Goal: Entertainment & Leisure: Consume media (video, audio)

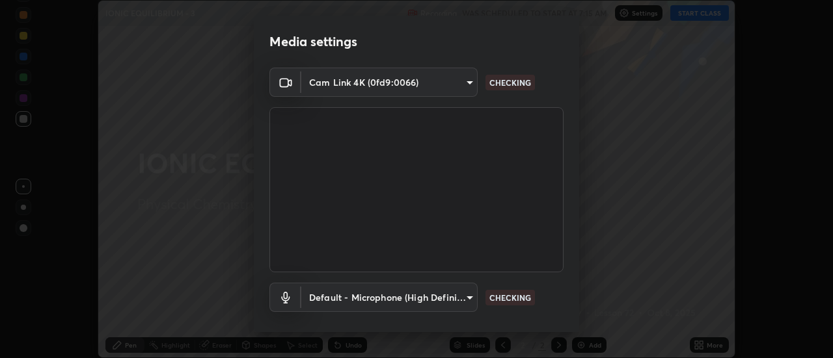
scroll to position [68, 0]
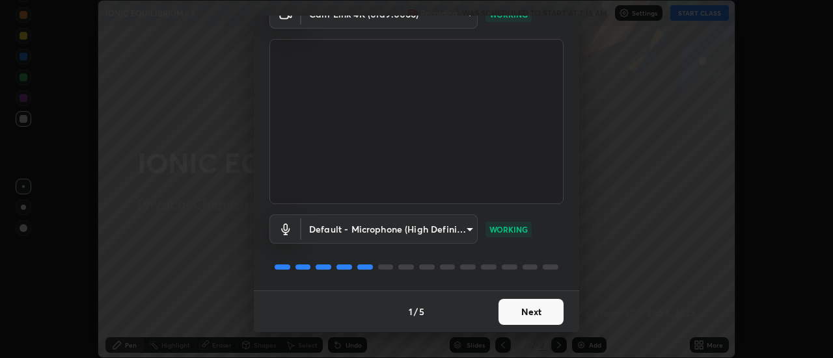
click at [520, 310] on button "Next" at bounding box center [530, 312] width 65 height 26
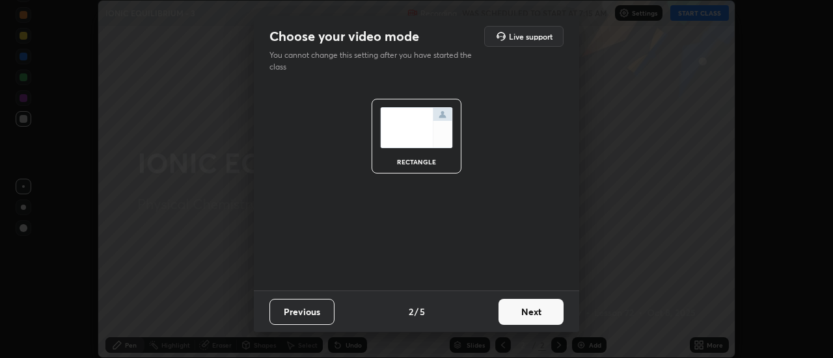
click at [519, 318] on button "Next" at bounding box center [530, 312] width 65 height 26
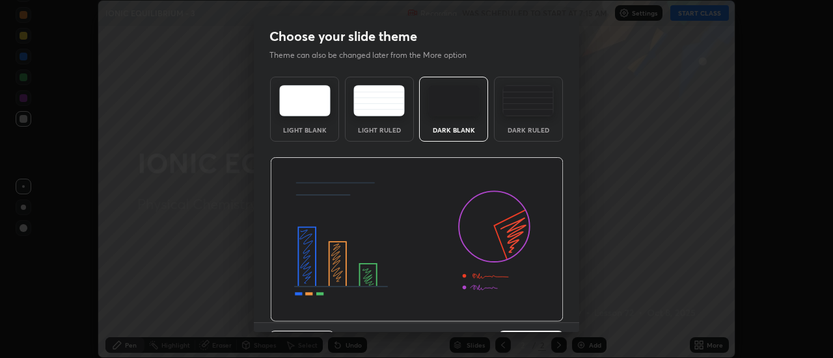
scroll to position [32, 0]
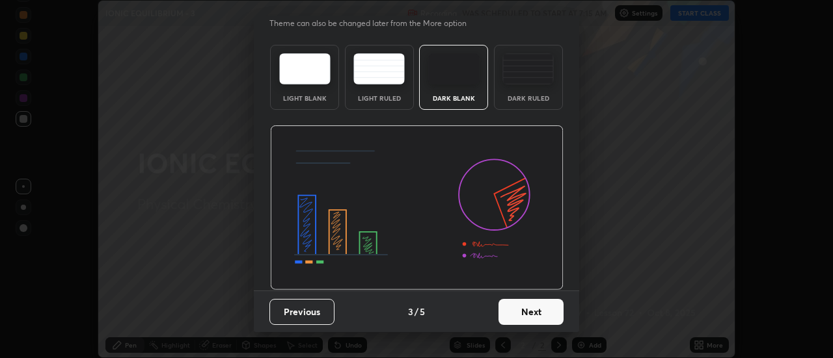
click at [520, 310] on button "Next" at bounding box center [530, 312] width 65 height 26
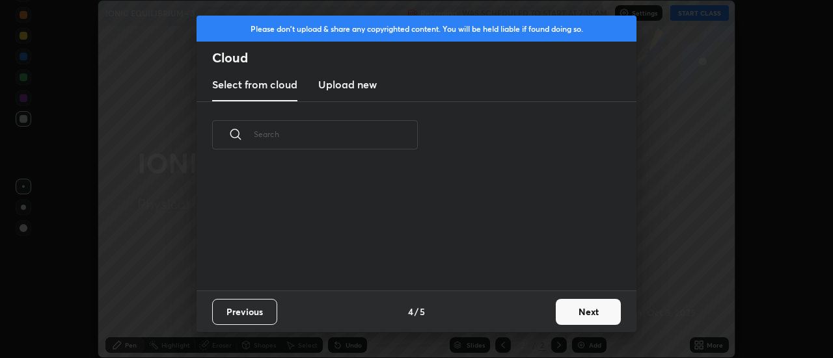
scroll to position [0, 0]
click at [563, 314] on button "Next" at bounding box center [588, 312] width 65 height 26
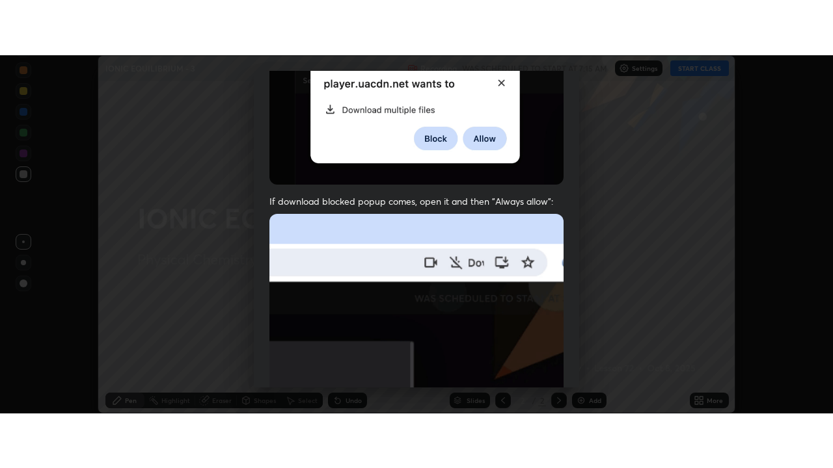
scroll to position [334, 0]
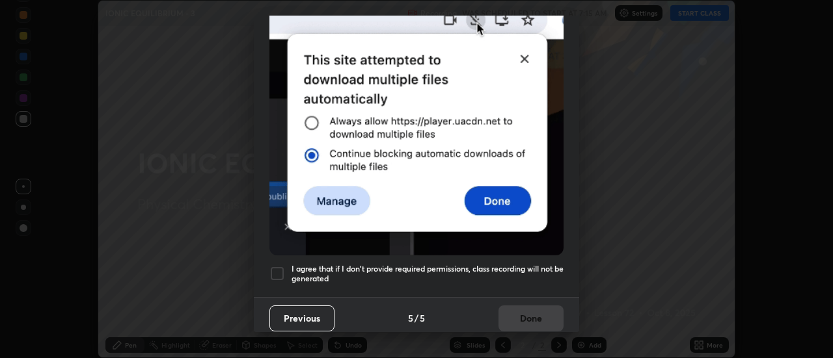
click at [504, 266] on h5 "I agree that if I don't provide required permissions, class recording will not …" at bounding box center [427, 274] width 272 height 20
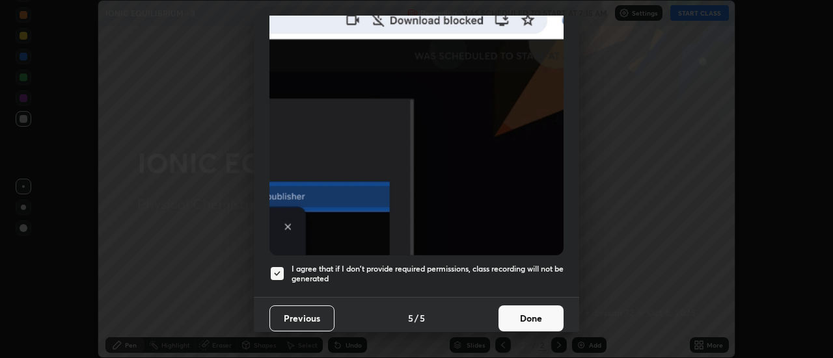
click at [522, 310] on button "Done" at bounding box center [530, 319] width 65 height 26
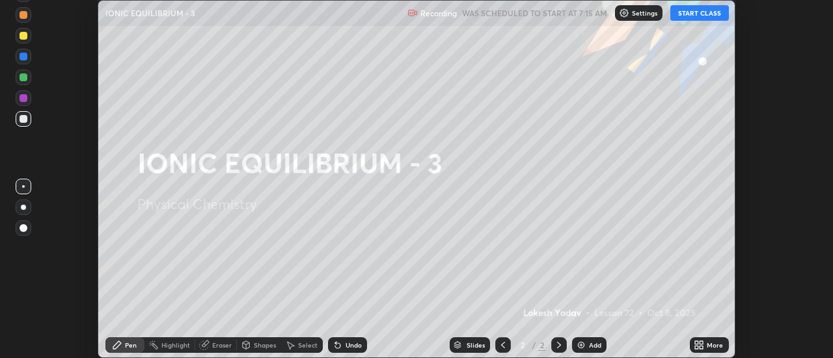
click at [692, 18] on button "START CLASS" at bounding box center [699, 13] width 59 height 16
click at [702, 344] on icon at bounding box center [701, 343] width 3 height 3
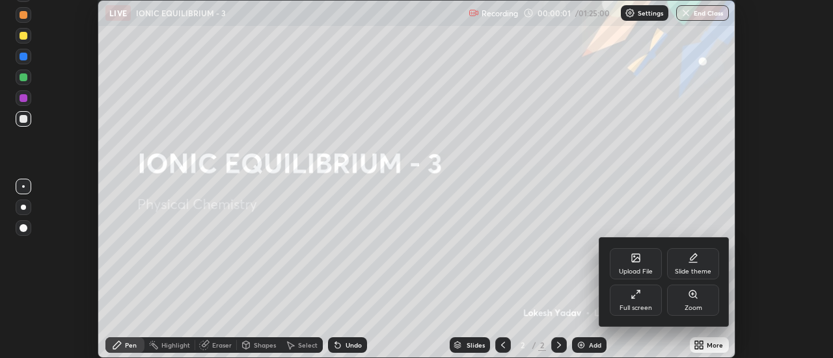
click at [633, 306] on div "Full screen" at bounding box center [635, 308] width 33 height 7
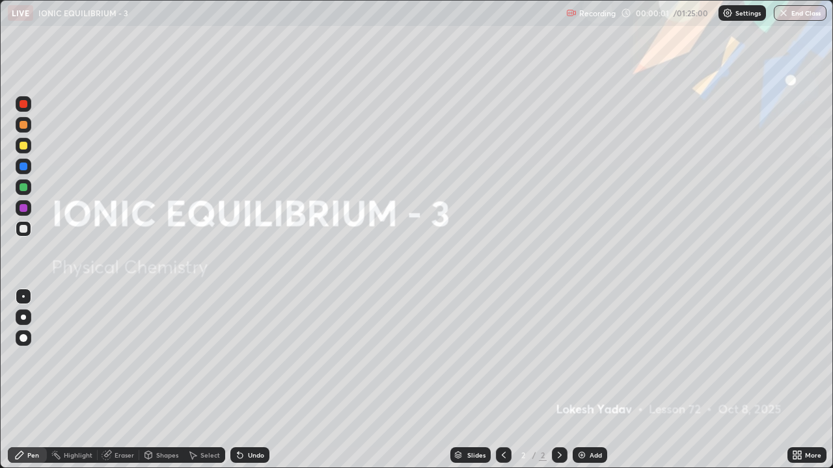
scroll to position [468, 833]
click at [584, 358] on img at bounding box center [581, 455] width 10 height 10
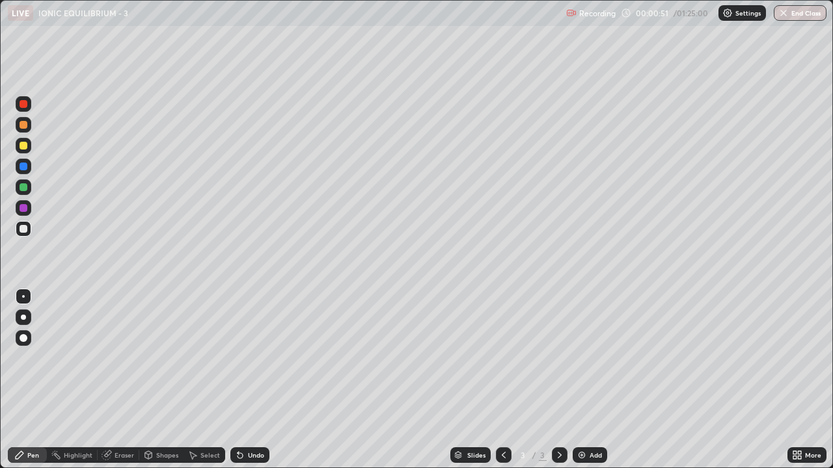
click at [26, 148] on div at bounding box center [24, 146] width 8 height 8
click at [27, 229] on div at bounding box center [24, 229] width 8 height 8
click at [23, 144] on div at bounding box center [24, 146] width 8 height 8
click at [23, 230] on div at bounding box center [24, 229] width 8 height 8
click at [253, 358] on div "Undo" at bounding box center [256, 455] width 16 height 7
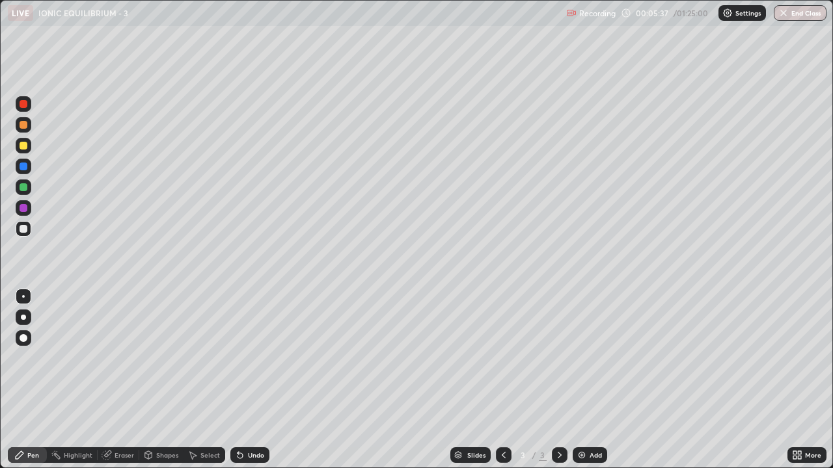
click at [29, 129] on div at bounding box center [24, 125] width 16 height 16
click at [23, 230] on div at bounding box center [24, 229] width 8 height 8
click at [25, 126] on div at bounding box center [24, 125] width 8 height 8
click at [24, 144] on div at bounding box center [24, 146] width 8 height 8
click at [23, 126] on div at bounding box center [24, 125] width 8 height 8
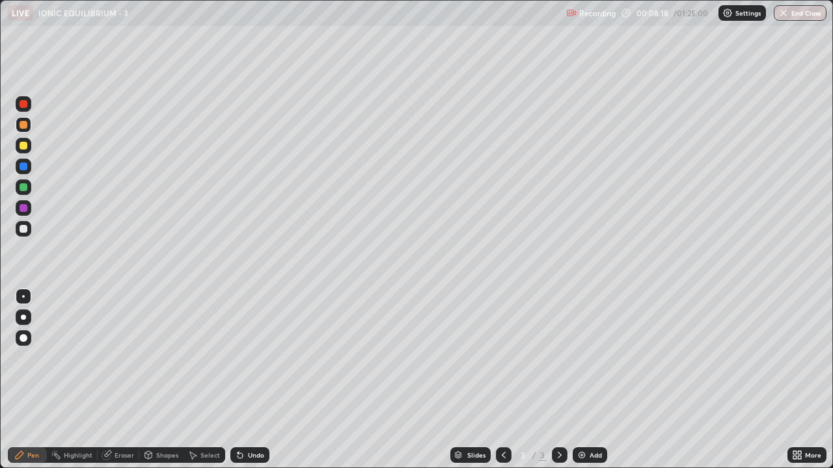
click at [195, 358] on icon at bounding box center [192, 455] width 10 height 10
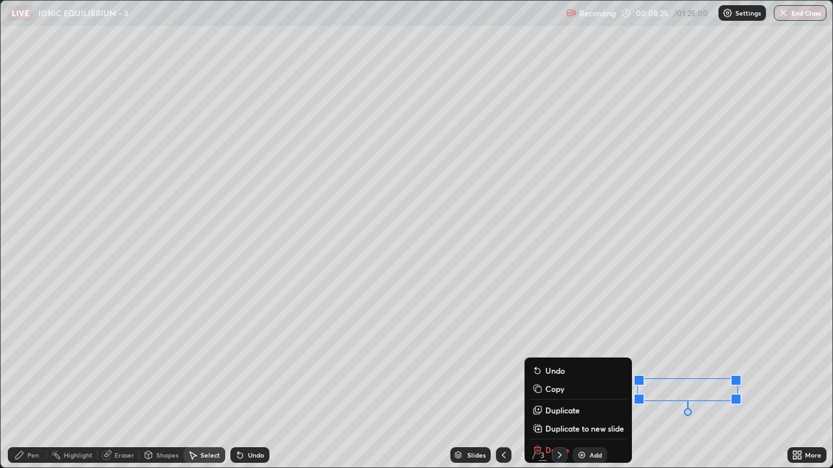
click at [39, 358] on div "Pen" at bounding box center [27, 456] width 39 height 16
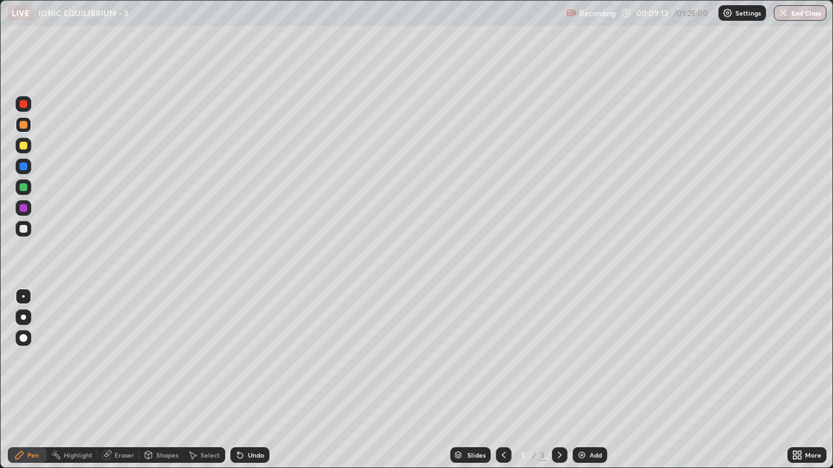
click at [253, 358] on div "Undo" at bounding box center [256, 455] width 16 height 7
click at [115, 358] on div "Eraser" at bounding box center [125, 455] width 20 height 7
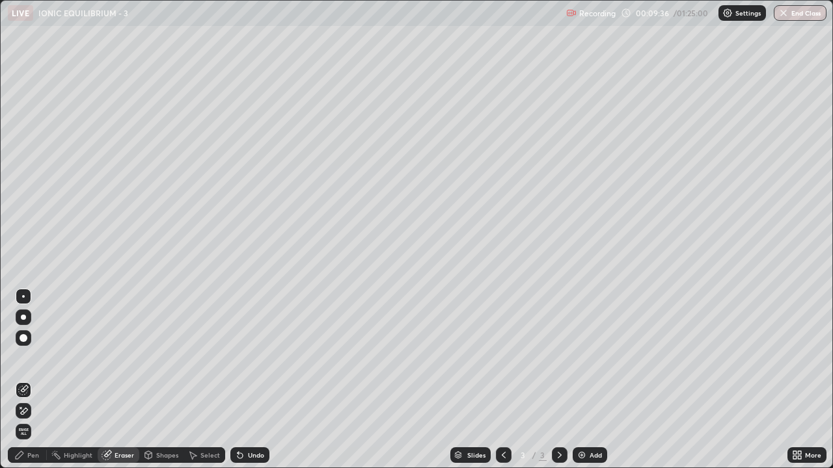
click at [39, 358] on div "Pen" at bounding box center [27, 456] width 39 height 16
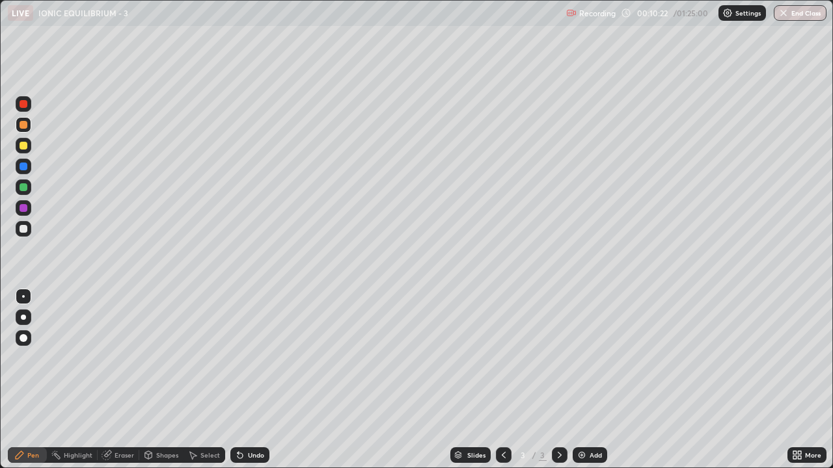
click at [24, 232] on div at bounding box center [24, 229] width 8 height 8
click at [23, 128] on div at bounding box center [24, 125] width 8 height 8
click at [243, 358] on icon at bounding box center [240, 455] width 10 height 10
click at [237, 358] on icon at bounding box center [237, 452] width 1 height 1
click at [241, 358] on icon at bounding box center [239, 455] width 5 height 5
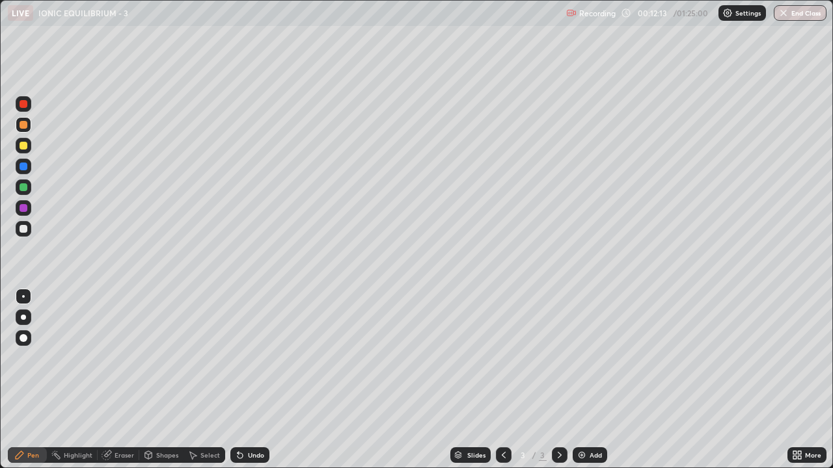
click at [245, 358] on div "Undo" at bounding box center [249, 456] width 39 height 16
click at [244, 358] on div "Undo" at bounding box center [249, 456] width 39 height 16
click at [247, 358] on div "Undo" at bounding box center [249, 456] width 39 height 16
click at [238, 358] on icon at bounding box center [239, 455] width 5 height 5
click at [23, 189] on div at bounding box center [24, 187] width 8 height 8
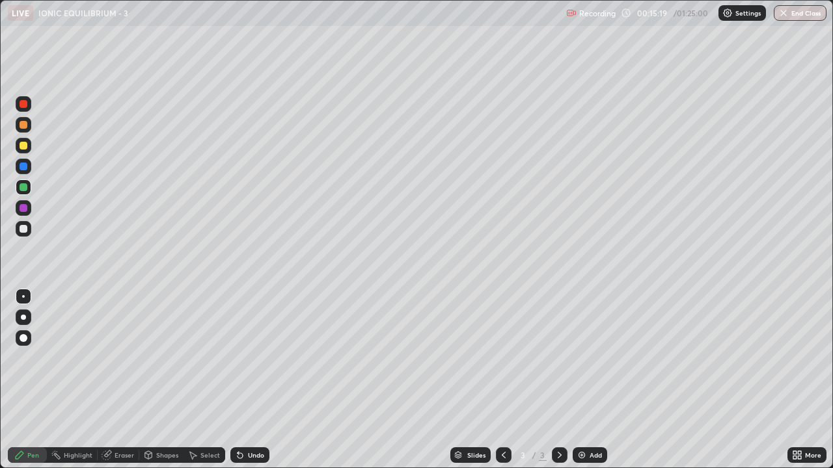
click at [24, 146] on div at bounding box center [24, 146] width 8 height 8
click at [29, 147] on div at bounding box center [24, 146] width 16 height 16
click at [584, 358] on img at bounding box center [581, 455] width 10 height 10
click at [501, 358] on icon at bounding box center [503, 455] width 10 height 10
click at [558, 358] on icon at bounding box center [559, 455] width 10 height 10
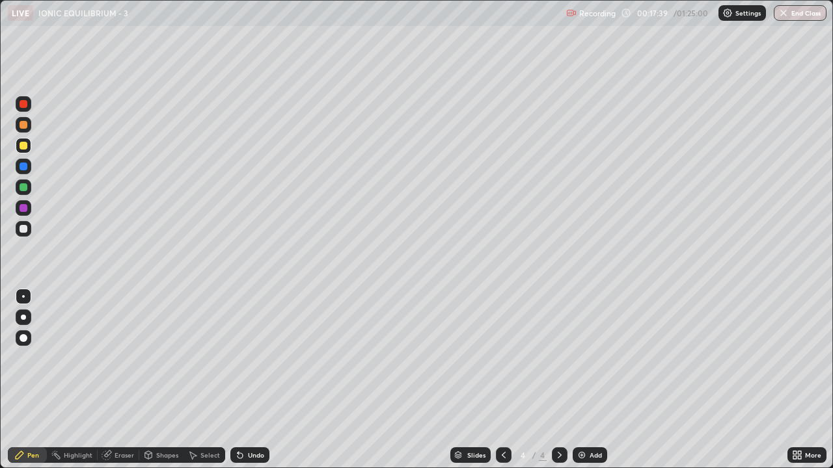
click at [25, 229] on div at bounding box center [24, 229] width 8 height 8
click at [239, 358] on icon at bounding box center [239, 455] width 5 height 5
click at [24, 191] on div at bounding box center [24, 187] width 8 height 8
click at [23, 228] on div at bounding box center [24, 229] width 8 height 8
click at [24, 187] on div at bounding box center [24, 187] width 8 height 8
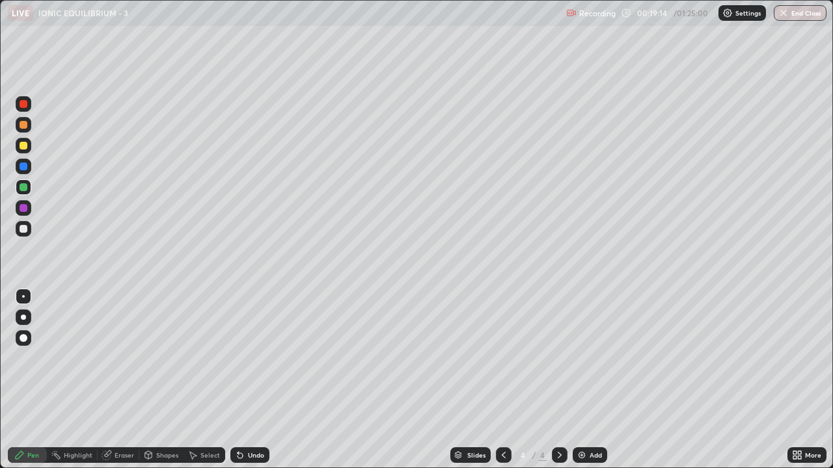
click at [25, 232] on div at bounding box center [24, 229] width 8 height 8
click at [248, 358] on div "Undo" at bounding box center [256, 455] width 16 height 7
click at [23, 209] on div at bounding box center [24, 208] width 8 height 8
click at [23, 145] on div at bounding box center [24, 146] width 8 height 8
click at [23, 150] on div at bounding box center [24, 146] width 16 height 16
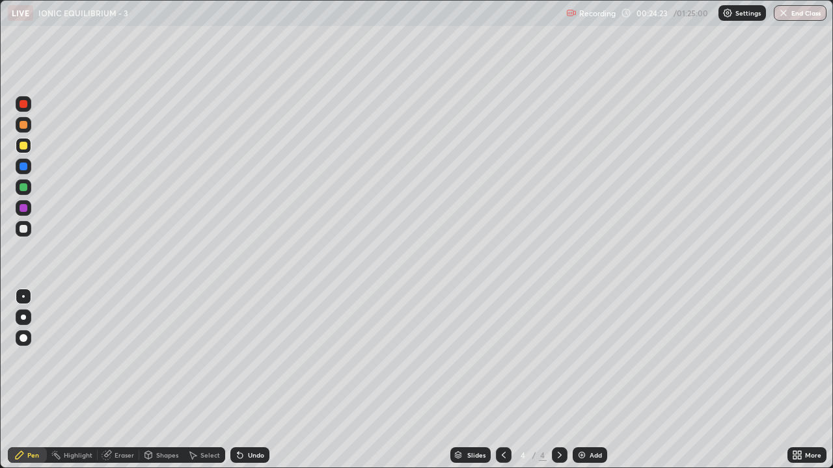
click at [26, 146] on div at bounding box center [24, 146] width 8 height 8
click at [23, 146] on div at bounding box center [24, 146] width 8 height 8
click at [584, 358] on img at bounding box center [581, 455] width 10 height 10
click at [23, 230] on div at bounding box center [24, 229] width 8 height 8
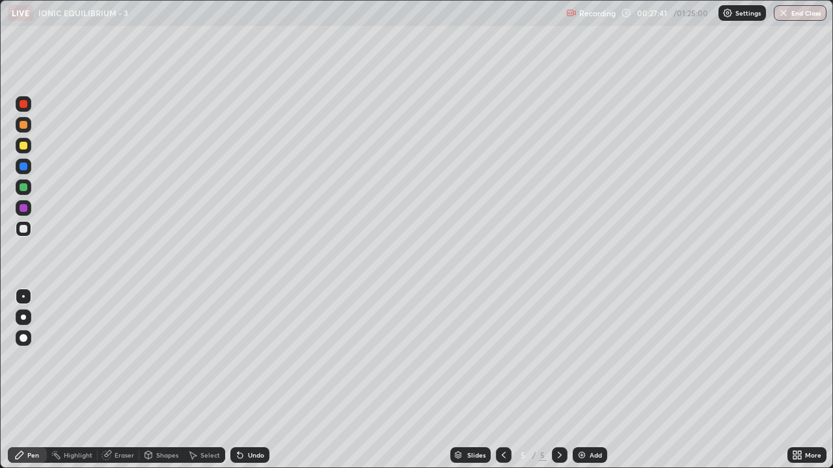
click at [23, 230] on div at bounding box center [24, 229] width 8 height 8
click at [20, 185] on div at bounding box center [24, 187] width 8 height 8
click at [26, 231] on div at bounding box center [24, 229] width 8 height 8
click at [23, 146] on div at bounding box center [24, 146] width 8 height 8
click at [257, 358] on div "Undo" at bounding box center [256, 455] width 16 height 7
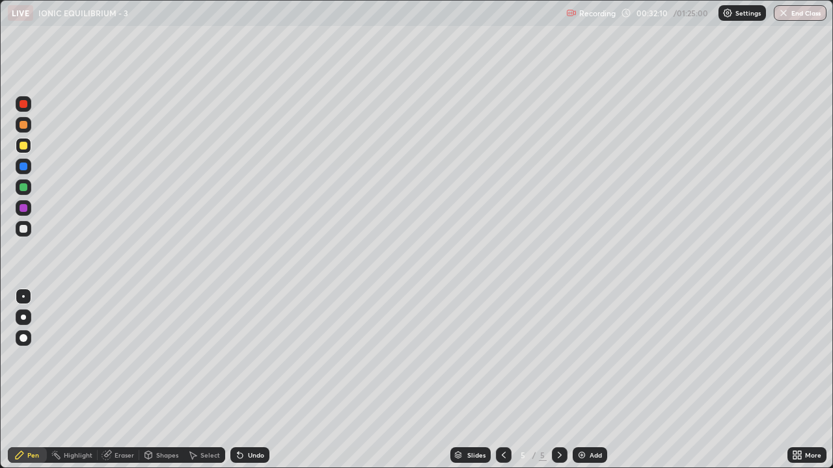
click at [255, 358] on div "Undo" at bounding box center [256, 455] width 16 height 7
click at [249, 358] on div "Undo" at bounding box center [249, 456] width 39 height 16
click at [241, 358] on icon at bounding box center [239, 455] width 5 height 5
click at [249, 358] on div "Undo" at bounding box center [256, 455] width 16 height 7
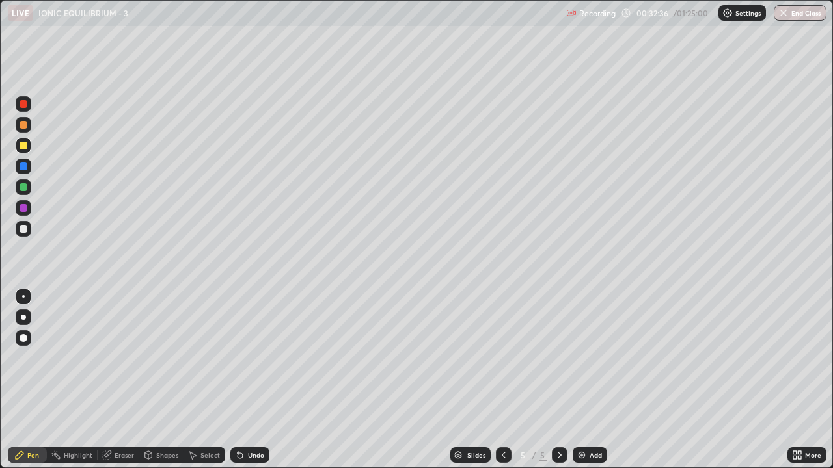
click at [585, 358] on img at bounding box center [581, 455] width 10 height 10
click at [23, 227] on div at bounding box center [24, 229] width 8 height 8
click at [23, 147] on div at bounding box center [24, 146] width 8 height 8
click at [25, 185] on div at bounding box center [24, 187] width 8 height 8
click at [23, 168] on div at bounding box center [24, 167] width 8 height 8
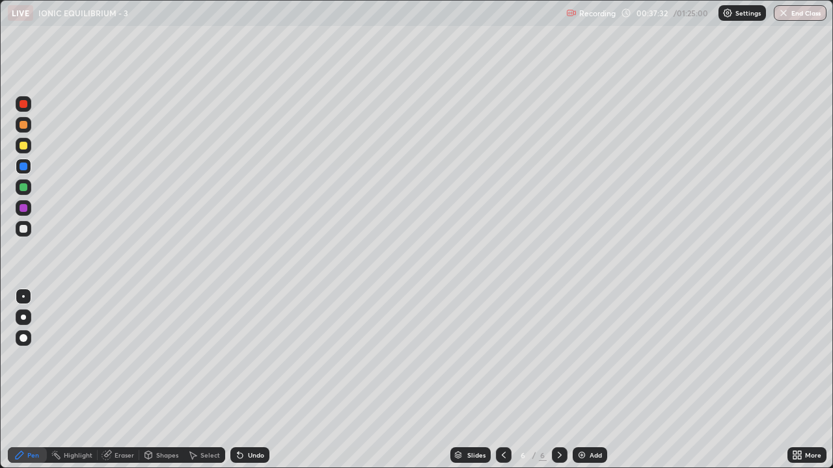
click at [25, 168] on div at bounding box center [24, 167] width 8 height 8
click at [26, 142] on div at bounding box center [24, 146] width 8 height 8
click at [29, 127] on div at bounding box center [24, 125] width 16 height 16
click at [24, 229] on div at bounding box center [24, 229] width 8 height 8
click at [21, 188] on div at bounding box center [24, 187] width 8 height 8
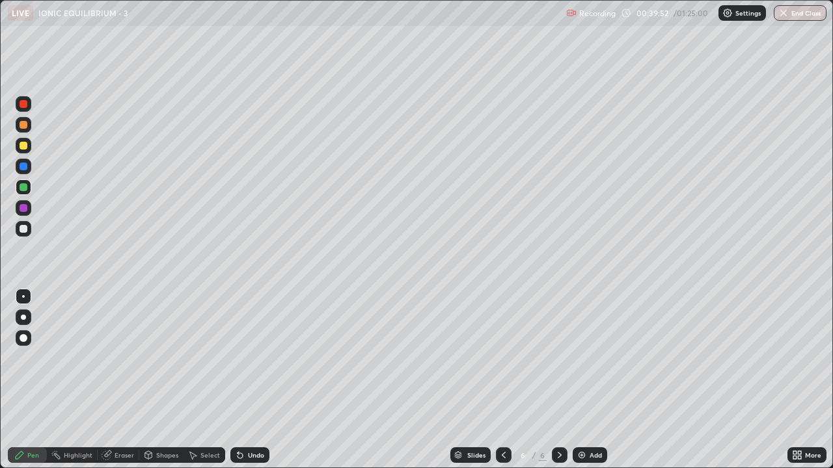
click at [21, 124] on div at bounding box center [24, 125] width 8 height 8
click at [21, 168] on div at bounding box center [24, 167] width 8 height 8
click at [24, 229] on div at bounding box center [24, 229] width 8 height 8
click at [24, 146] on div at bounding box center [24, 146] width 8 height 8
click at [121, 358] on div "Eraser" at bounding box center [119, 456] width 42 height 16
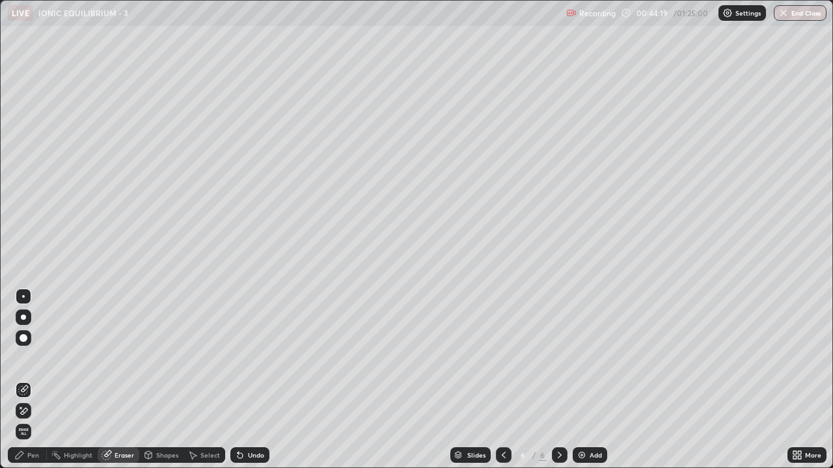
click at [35, 358] on div "Pen" at bounding box center [33, 455] width 12 height 7
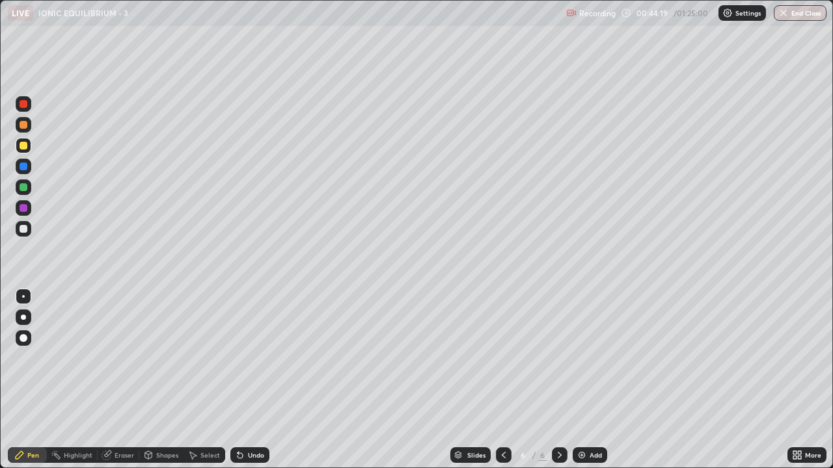
click at [25, 148] on div at bounding box center [24, 146] width 8 height 8
click at [24, 126] on div at bounding box center [24, 125] width 8 height 8
click at [248, 358] on div "Undo" at bounding box center [256, 455] width 16 height 7
click at [243, 358] on icon at bounding box center [240, 455] width 10 height 10
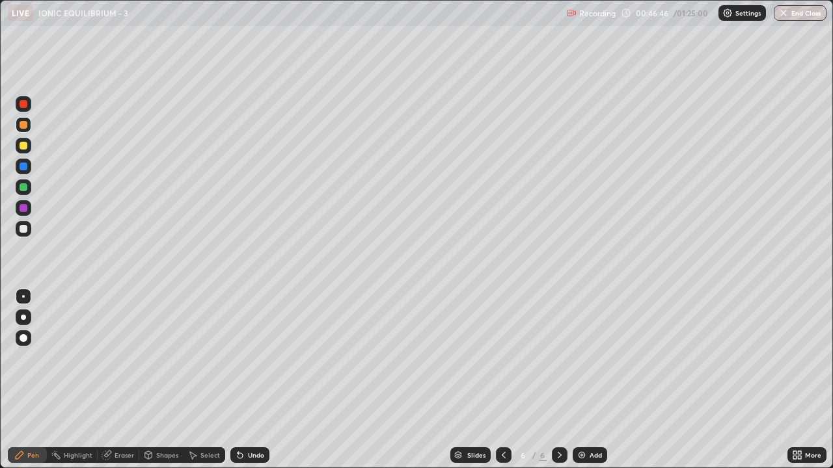
click at [26, 210] on div at bounding box center [24, 208] width 8 height 8
click at [23, 189] on div at bounding box center [24, 187] width 8 height 8
click at [23, 143] on div at bounding box center [24, 146] width 8 height 8
click at [22, 148] on div at bounding box center [24, 146] width 8 height 8
click at [581, 358] on img at bounding box center [581, 455] width 10 height 10
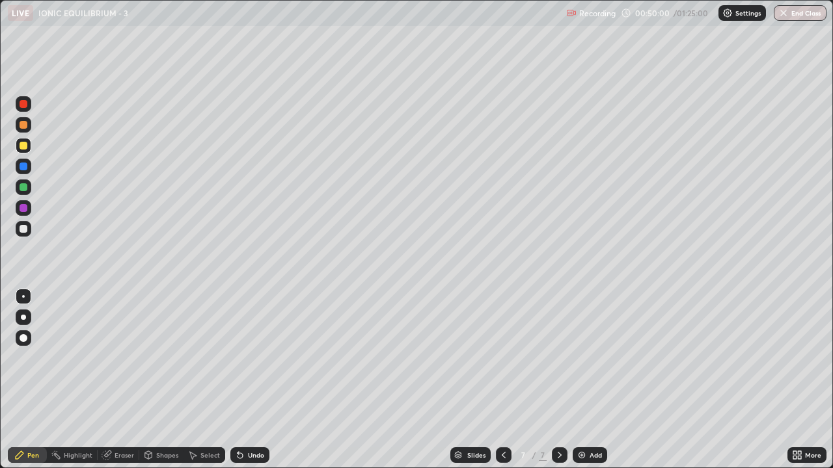
click at [243, 358] on div "Undo" at bounding box center [249, 456] width 39 height 16
click at [20, 231] on div at bounding box center [24, 229] width 8 height 8
click at [23, 188] on div at bounding box center [24, 187] width 8 height 8
click at [24, 228] on div at bounding box center [24, 229] width 8 height 8
click at [23, 189] on div at bounding box center [24, 187] width 8 height 8
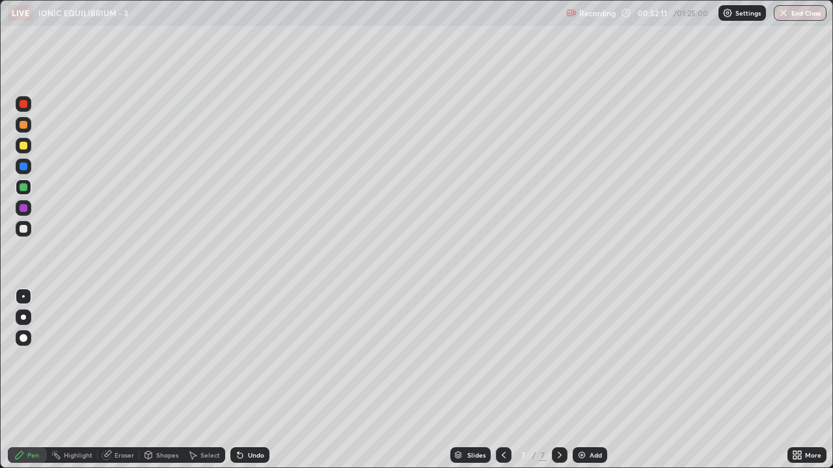
click at [23, 231] on div at bounding box center [24, 229] width 8 height 8
click at [237, 358] on icon at bounding box center [237, 452] width 1 height 1
click at [23, 187] on div at bounding box center [24, 187] width 8 height 8
click at [252, 358] on div "Undo" at bounding box center [256, 455] width 16 height 7
click at [21, 144] on div at bounding box center [24, 146] width 8 height 8
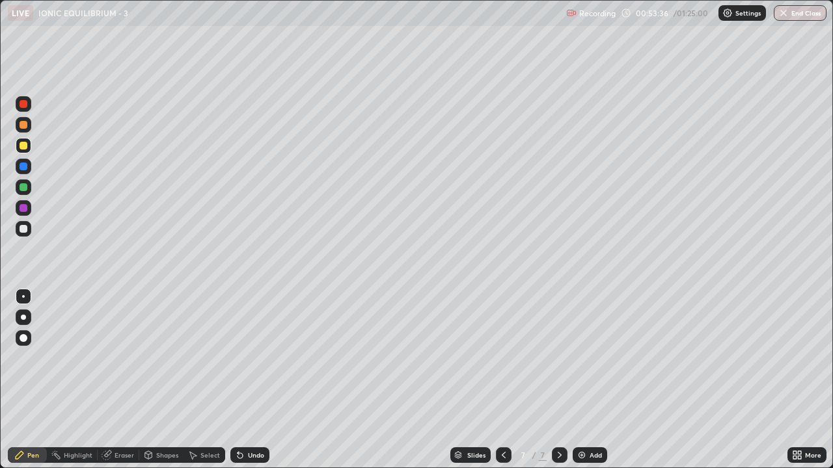
click at [23, 234] on div at bounding box center [24, 229] width 16 height 16
click at [21, 188] on div at bounding box center [24, 187] width 8 height 8
click at [25, 231] on div at bounding box center [24, 229] width 8 height 8
click at [24, 187] on div at bounding box center [24, 187] width 8 height 8
click at [18, 232] on div at bounding box center [24, 229] width 16 height 16
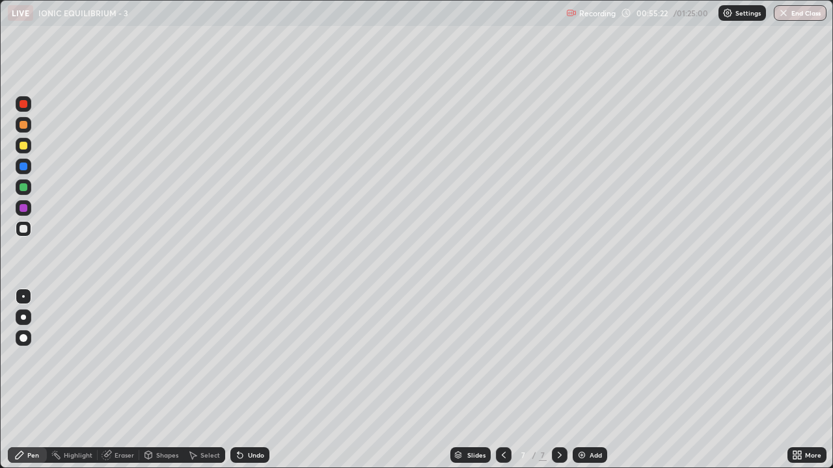
click at [250, 358] on div "Undo" at bounding box center [256, 455] width 16 height 7
click at [21, 211] on div at bounding box center [24, 208] width 8 height 8
click at [201, 358] on div "Select" at bounding box center [210, 455] width 20 height 7
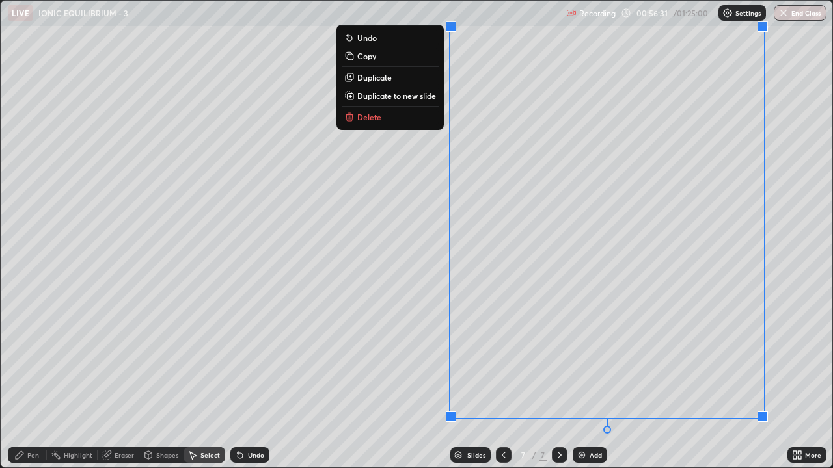
click at [430, 98] on p "Duplicate to new slide" at bounding box center [396, 95] width 79 height 10
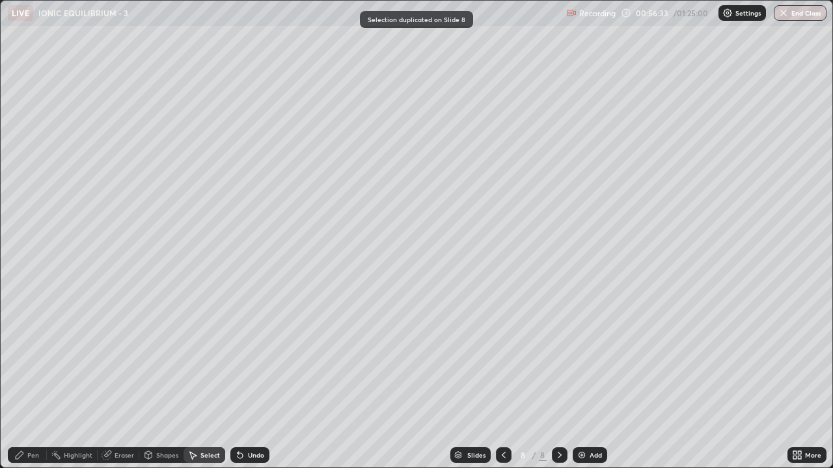
click at [29, 358] on div "Pen" at bounding box center [33, 455] width 12 height 7
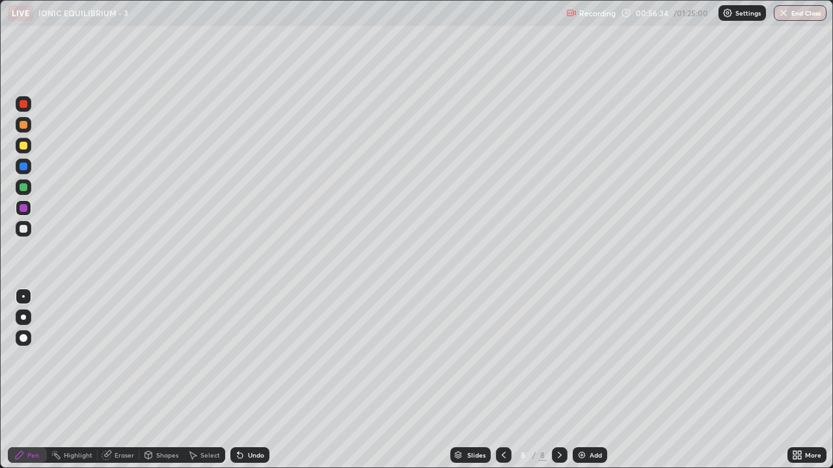
click at [22, 147] on div at bounding box center [24, 146] width 8 height 8
click at [238, 358] on icon at bounding box center [239, 455] width 5 height 5
click at [239, 358] on icon at bounding box center [239, 455] width 5 height 5
click at [25, 229] on div at bounding box center [24, 229] width 8 height 8
click at [21, 148] on div at bounding box center [24, 146] width 8 height 8
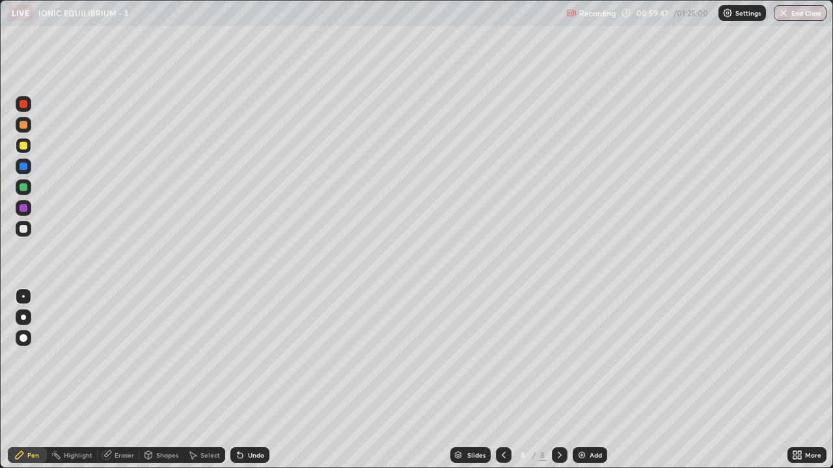
click at [24, 146] on div at bounding box center [24, 146] width 8 height 8
click at [23, 145] on div at bounding box center [24, 146] width 8 height 8
click at [584, 358] on img at bounding box center [581, 455] width 10 height 10
click at [23, 230] on div at bounding box center [24, 229] width 8 height 8
click at [23, 189] on div at bounding box center [24, 187] width 8 height 8
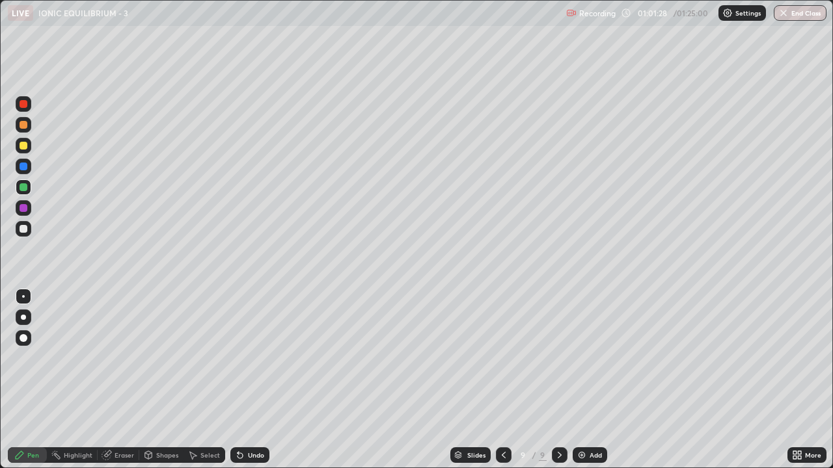
click at [27, 228] on div at bounding box center [24, 229] width 8 height 8
click at [252, 358] on div "Undo" at bounding box center [256, 455] width 16 height 7
click at [253, 358] on div "Undo" at bounding box center [256, 455] width 16 height 7
click at [27, 211] on div at bounding box center [24, 208] width 16 height 16
click at [25, 230] on div at bounding box center [24, 229] width 8 height 8
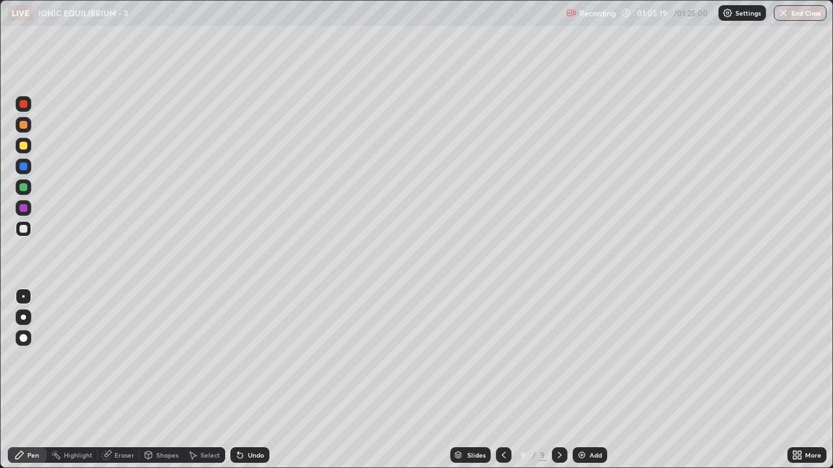
click at [252, 358] on div "Undo" at bounding box center [256, 455] width 16 height 7
click at [255, 358] on div "Undo" at bounding box center [249, 456] width 39 height 16
click at [18, 152] on div at bounding box center [24, 146] width 16 height 16
click at [254, 358] on div "Undo" at bounding box center [256, 455] width 16 height 7
click at [21, 189] on div at bounding box center [24, 187] width 8 height 8
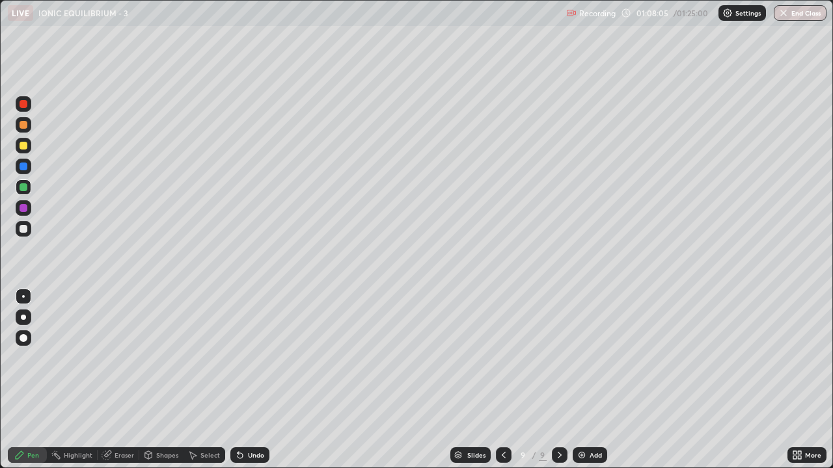
click at [258, 358] on div "Undo" at bounding box center [256, 455] width 16 height 7
click at [195, 358] on icon at bounding box center [192, 455] width 10 height 10
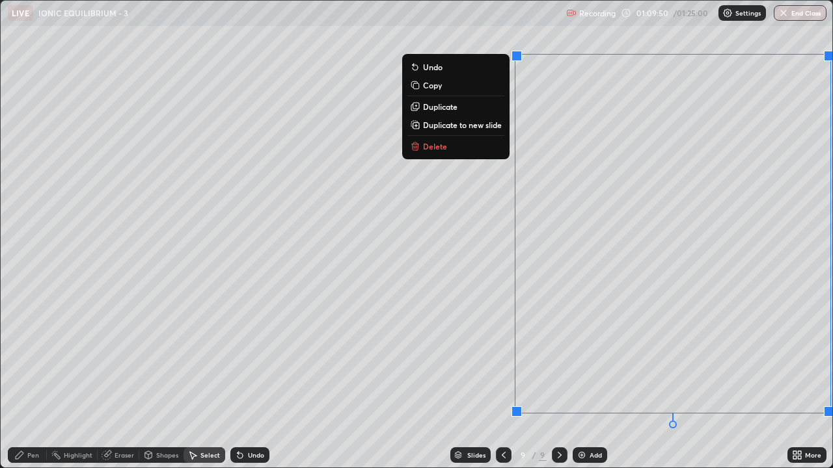
click at [492, 124] on p "Duplicate to new slide" at bounding box center [462, 125] width 79 height 10
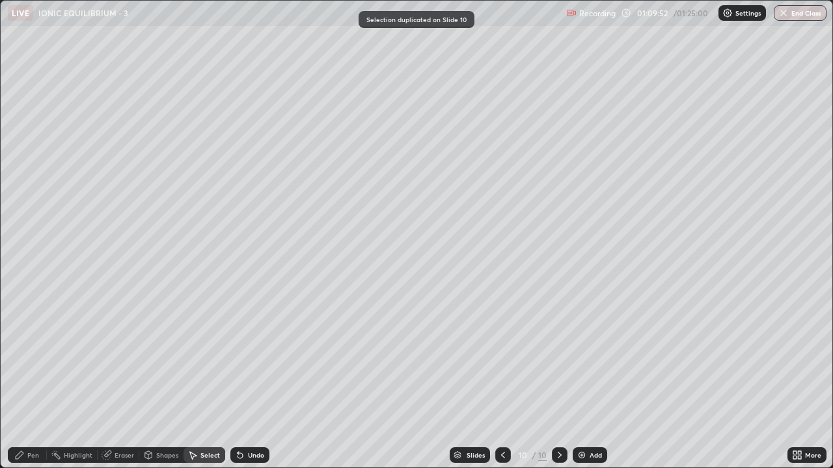
click at [38, 358] on div "Pen" at bounding box center [27, 456] width 39 height 16
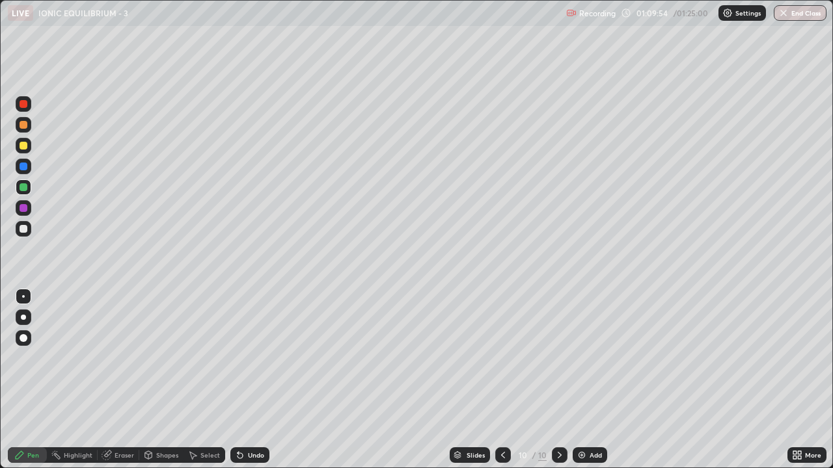
click at [25, 228] on div at bounding box center [24, 229] width 8 height 8
click at [21, 147] on div at bounding box center [24, 146] width 8 height 8
click at [23, 146] on div at bounding box center [24, 146] width 8 height 8
click at [584, 358] on img at bounding box center [581, 455] width 10 height 10
click at [24, 230] on div at bounding box center [24, 229] width 8 height 8
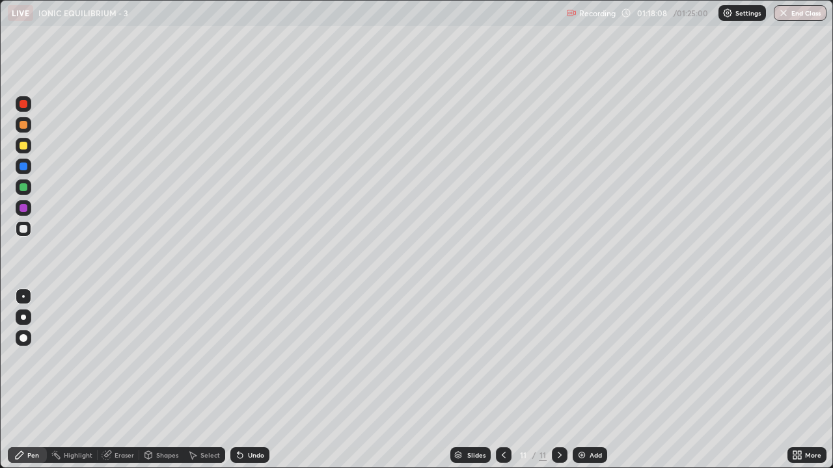
click at [24, 146] on div at bounding box center [24, 146] width 8 height 8
click at [23, 150] on div at bounding box center [24, 146] width 16 height 16
click at [21, 125] on div at bounding box center [24, 125] width 8 height 8
click at [237, 358] on icon at bounding box center [237, 452] width 1 height 1
click at [238, 358] on icon at bounding box center [239, 455] width 5 height 5
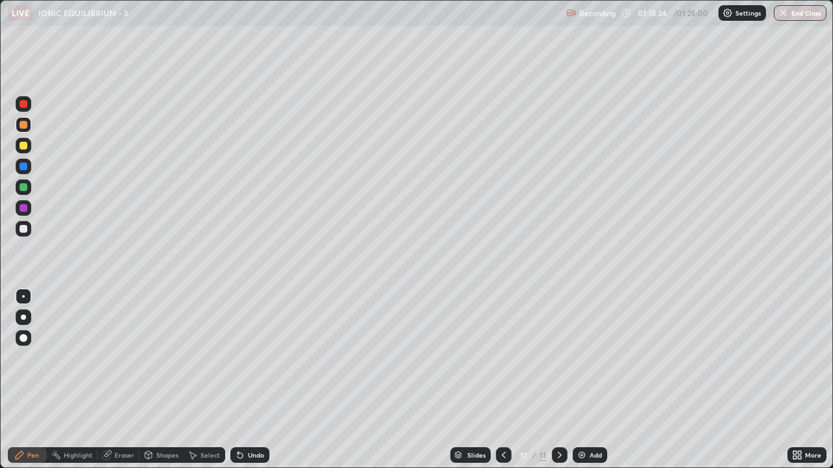
click at [243, 358] on icon at bounding box center [240, 455] width 10 height 10
click at [24, 232] on div at bounding box center [24, 229] width 8 height 8
click at [21, 187] on div at bounding box center [24, 187] width 8 height 8
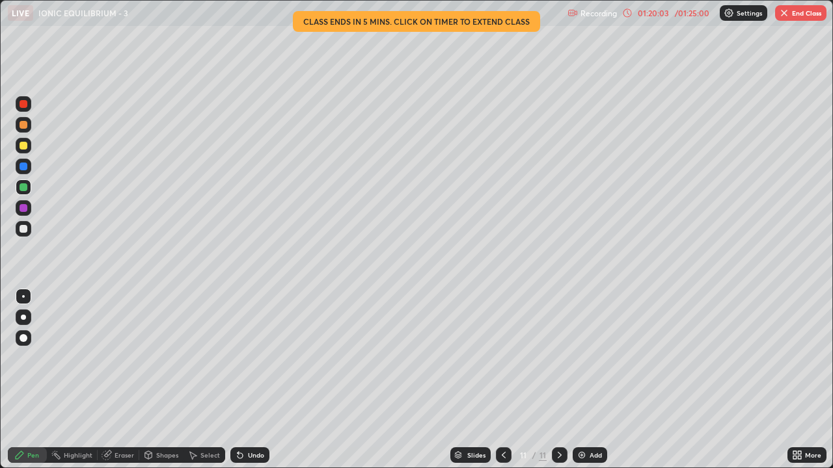
click at [23, 145] on div at bounding box center [24, 146] width 8 height 8
click at [787, 10] on img "button" at bounding box center [784, 13] width 10 height 10
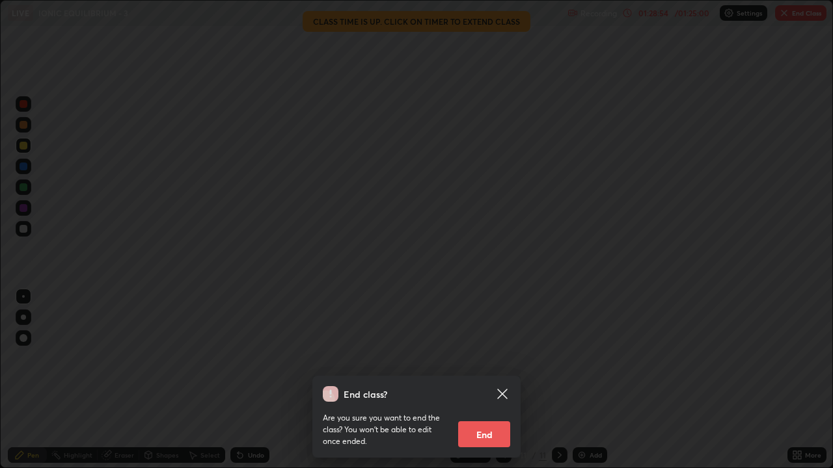
click at [489, 358] on button "End" at bounding box center [484, 435] width 52 height 26
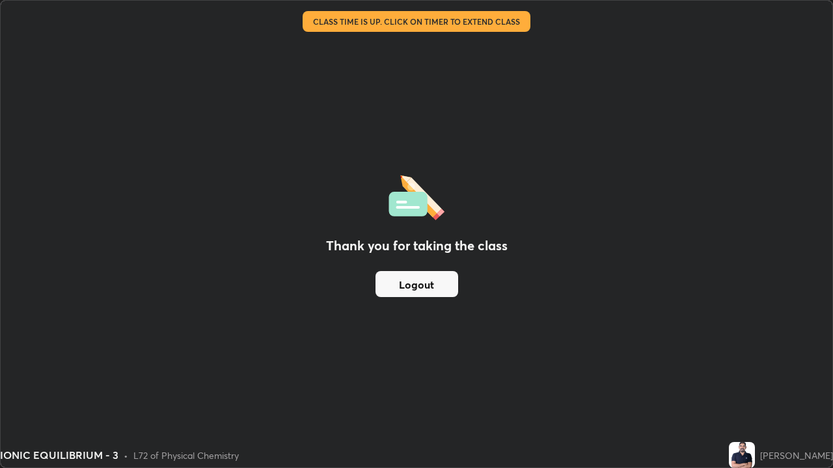
click at [446, 288] on button "Logout" at bounding box center [416, 284] width 83 height 26
click at [449, 286] on button "Logout" at bounding box center [416, 284] width 83 height 26
